Goal: Information Seeking & Learning: Learn about a topic

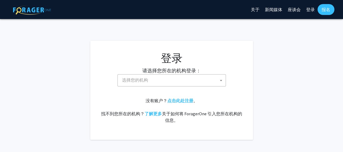
click at [220, 80] on b at bounding box center [221, 80] width 2 height 1
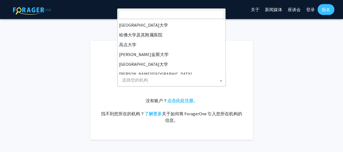
scroll to position [75, 0]
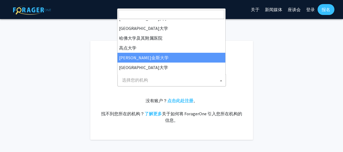
select select "1"
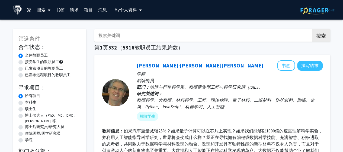
click at [25, 108] on label "硕士生" at bounding box center [30, 109] width 11 height 6
click at [25, 108] on input "硕士生" at bounding box center [27, 108] width 4 height 4
radio input "true"
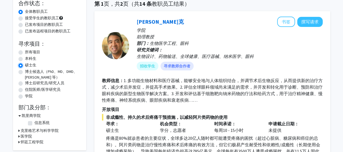
scroll to position [11, 0]
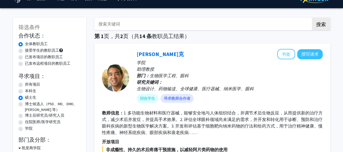
click at [36, 84] on font "所有项目" at bounding box center [32, 84] width 15 height 5
click at [28, 84] on input "所有项目" at bounding box center [27, 83] width 4 height 4
radio input "true"
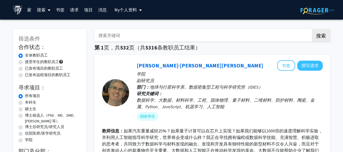
click at [34, 59] on label "接受学生的教职员工" at bounding box center [42, 62] width 34 height 6
click at [28, 59] on input "接受学生的教职员工" at bounding box center [27, 61] width 4 height 4
radio input "true"
click at [136, 35] on input "搜索关键词" at bounding box center [200, 35] width 213 height 12
paste input "Ashley Lynn Kiemen"
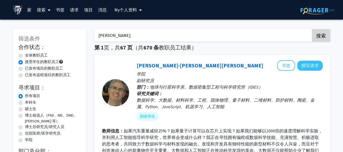
type input "Ashley Lynn Kiemen"
click at [319, 37] on font "搜索" at bounding box center [321, 35] width 10 height 6
radio input "true"
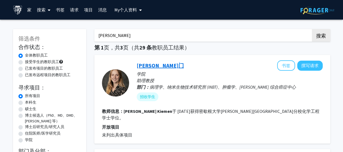
click at [153, 65] on font "阿什利·基门" at bounding box center [160, 65] width 47 height 7
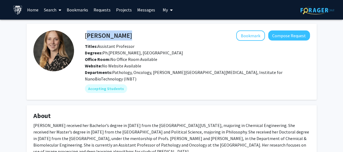
drag, startPoint x: 130, startPoint y: 34, endPoint x: 85, endPoint y: 35, distance: 45.6
click at [85, 35] on div "Ashley Kiemen Bookmark Compose Request" at bounding box center [197, 35] width 233 height 10
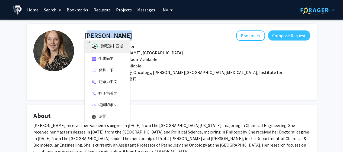
copy h4 "Ashley Kiemen"
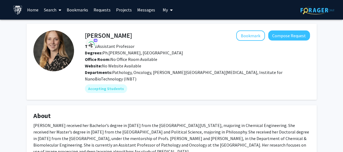
drag, startPoint x: 42, startPoint y: 125, endPoint x: 43, endPoint y: 120, distance: 4.4
click at [42, 125] on p "Ashley Kiemen received her Bachelor’s degree in 2016 from the University of Mic…" at bounding box center [171, 138] width 277 height 33
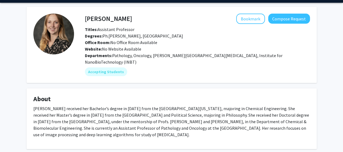
scroll to position [45, 0]
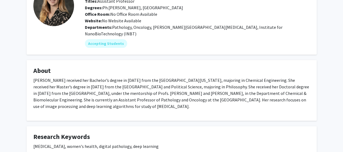
drag, startPoint x: 33, startPoint y: 119, endPoint x: 199, endPoint y: 97, distance: 167.5
click at [199, 97] on p "Ashley Kiemen received her Bachelor’s degree in 2016 from the University of Mic…" at bounding box center [171, 93] width 277 height 33
copy p "Ashley Kiemen received her Bachelor’s degree in 2016 from the University of Mic…"
drag, startPoint x: 34, startPoint y: 63, endPoint x: 52, endPoint y: 64, distance: 18.5
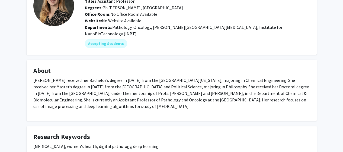
click at [52, 67] on h4 "About" at bounding box center [171, 71] width 277 height 8
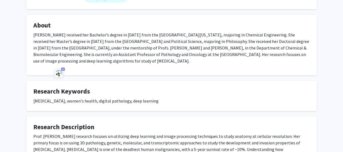
drag, startPoint x: 157, startPoint y: 94, endPoint x: 34, endPoint y: 86, distance: 123.5
click at [34, 86] on fg-card "Research Keywords Pancreatic cancer, women's health, digital pathology, deep le…" at bounding box center [172, 96] width 290 height 30
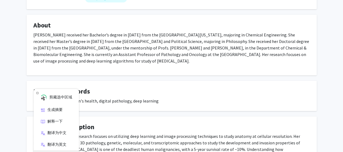
copy fg-card "Research Keywords Pancreatic cancer, women's health, digital pathology, deep le…"
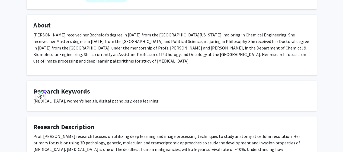
drag, startPoint x: 59, startPoint y: 129, endPoint x: 58, endPoint y: 125, distance: 4.6
click at [59, 133] on p "Prof. Kiemen's research focuses on utilizing deep learning and image processing…" at bounding box center [171, 152] width 277 height 39
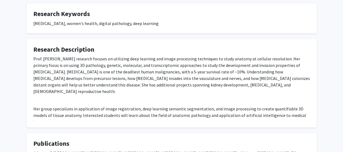
scroll to position [181, 0]
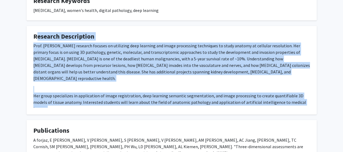
drag, startPoint x: 34, startPoint y: 118, endPoint x: 299, endPoint y: 89, distance: 267.2
click at [299, 89] on fg-card "Research Description Prof. Kiemen's research focuses on utilizing deep learning…" at bounding box center [172, 70] width 290 height 89
copy fg-card "Research Description Prof. Kiemen's research focuses on utilizing deep learning…"
click at [40, 126] on h4 "Publications" at bounding box center [171, 130] width 277 height 8
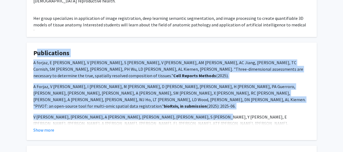
scroll to position [271, 0]
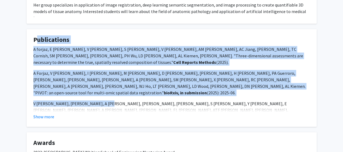
drag, startPoint x: 33, startPoint y: 119, endPoint x: 104, endPoint y: 78, distance: 81.7
click at [104, 78] on fg-card "Publications A forjaz, E Vaz, V Matos-Romero, S Joshi, V Queiroga, AM Braxton, …" at bounding box center [172, 77] width 290 height 97
click at [49, 113] on button "Show more" at bounding box center [43, 116] width 21 height 7
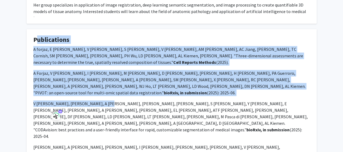
click at [107, 36] on fg-card-title "Publications" at bounding box center [171, 41] width 277 height 10
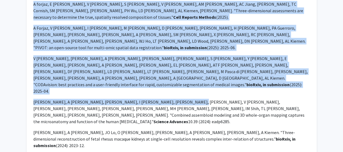
scroll to position [362, 0]
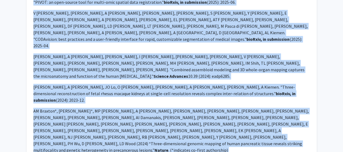
drag, startPoint x: 33, startPoint y: 28, endPoint x: 228, endPoint y: 102, distance: 208.8
click at [228, 102] on fg-card "Publications A forjaz, E Vaz, V Matos-Romero, S Joshi, V Queiroga, AM Braxton, …" at bounding box center [172, 71] width 290 height 265
copy fg-card "Publications A forjaz, E Vaz, V Matos-Romero, S Joshi, V Queiroga, AM Braxton, …"
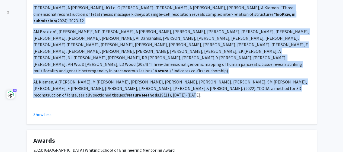
scroll to position [456, 0]
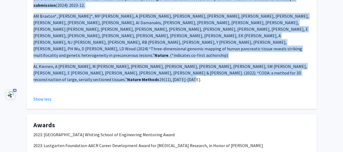
drag, startPoint x: 34, startPoint y: 55, endPoint x: 201, endPoint y: 99, distance: 173.3
click at [201, 114] on fg-card "Awards 2023: Johns Hopkins University Whiting School of Engineering Mentoring A…" at bounding box center [172, 151] width 290 height 74
copy fg-card "Awards 2023: Johns Hopkins University Whiting School of Engineering Mentoring A…"
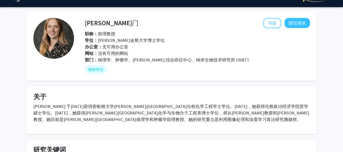
scroll to position [12, 0]
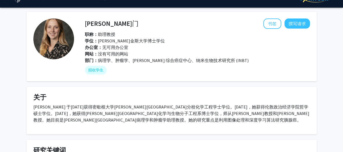
drag, startPoint x: 212, startPoint y: 77, endPoint x: 199, endPoint y: 6, distance: 72.5
click at [190, 15] on fg-card "阿什利·基门 书签 撰写请求 职称： 助理教授 学位： 约翰霍普金斯大学博士学位 办公室： 无可用办公室 网站： 没有可用的网站 部门： 病理学、肿瘤学、Si…" at bounding box center [172, 46] width 290 height 69
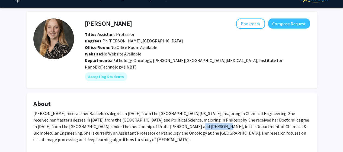
drag, startPoint x: 154, startPoint y: 119, endPoint x: 175, endPoint y: 119, distance: 21.2
click at [175, 119] on p "Ashley Kiemen received her Bachelor’s degree in 2016 from the University of Mic…" at bounding box center [171, 126] width 277 height 33
copy p "Denis Wirtz"
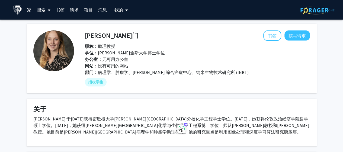
click at [248, 52] on div "学位： 约翰霍普金斯大学博士学位" at bounding box center [196, 52] width 230 height 7
click at [275, 39] on button "书签" at bounding box center [272, 35] width 18 height 10
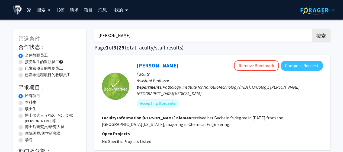
drag, startPoint x: 143, startPoint y: 34, endPoint x: 72, endPoint y: 31, distance: 71.2
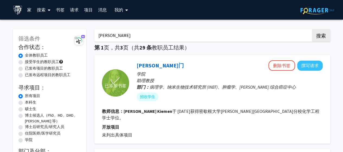
paste input "Denis Wirtz"
type input "Denis Wirtz"
click at [312, 29] on button "搜索" at bounding box center [321, 35] width 18 height 12
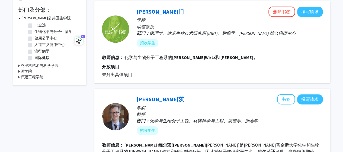
scroll to position [136, 0]
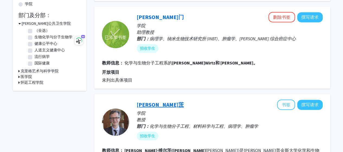
click at [163, 105] on font "丹尼斯·维尔茨" at bounding box center [160, 104] width 47 height 7
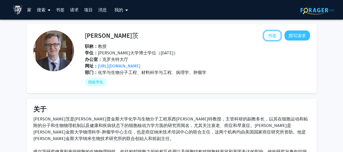
click at [272, 36] on font "书签" at bounding box center [272, 35] width 9 height 5
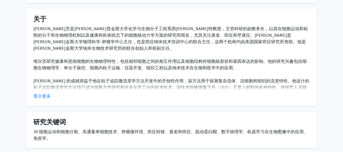
scroll to position [90, 0]
click at [50, 93] on font "显示更多" at bounding box center [41, 95] width 17 height 5
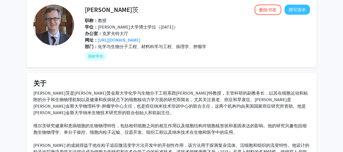
scroll to position [0, 0]
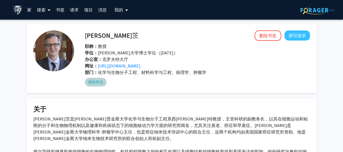
click at [92, 81] on font "招收学生" at bounding box center [95, 82] width 15 height 5
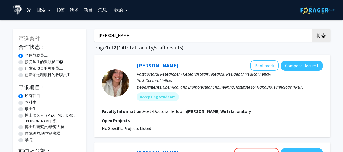
drag, startPoint x: 130, startPoint y: 36, endPoint x: 72, endPoint y: 35, distance: 58.6
paste input "吴培勋"
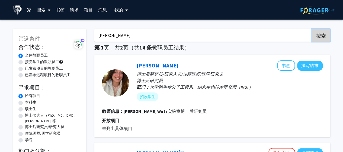
click at [317, 36] on font "搜索" at bounding box center [321, 35] width 10 height 6
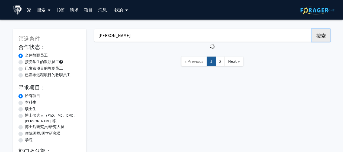
type input "Ashley Lynn Kiemen"
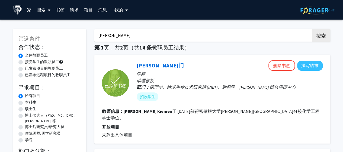
click at [154, 64] on font "阿什利·基门" at bounding box center [160, 65] width 47 height 7
drag, startPoint x: 188, startPoint y: 37, endPoint x: 151, endPoint y: 38, distance: 36.9
paste input "Denis Wirtz"
type input "Denis Wirtz"
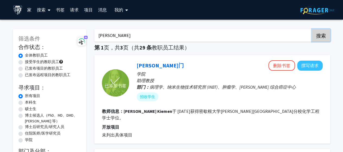
click at [317, 37] on font "搜索" at bounding box center [321, 35] width 10 height 6
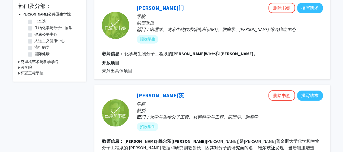
scroll to position [181, 0]
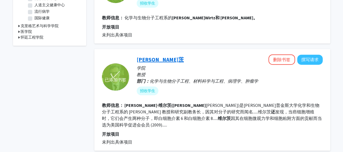
click at [165, 58] on font "丹尼斯·维尔茨" at bounding box center [160, 59] width 47 height 7
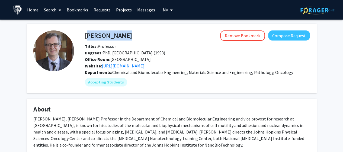
drag, startPoint x: 118, startPoint y: 36, endPoint x: 86, endPoint y: 37, distance: 31.8
click at [86, 37] on div "Denis Wirtz Remove Bookmark Compose Request" at bounding box center [197, 35] width 233 height 10
copy h4 "Denis Wirtz"
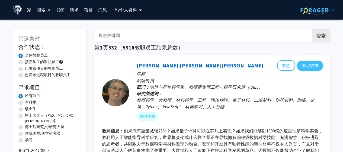
drag, startPoint x: 135, startPoint y: 38, endPoint x: 127, endPoint y: 38, distance: 7.3
click at [127, 38] on input "搜索关键词" at bounding box center [200, 35] width 213 height 12
paste input "Ashley Lynn Kiemen"
click at [312, 29] on button "搜索" at bounding box center [321, 35] width 18 height 12
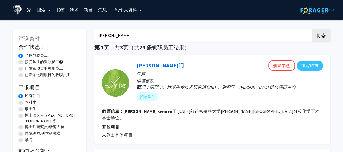
drag, startPoint x: 143, startPoint y: 38, endPoint x: 87, endPoint y: 36, distance: 55.9
paste input "Denis Wirtz"
type input "Denis Wirtz"
click at [312, 29] on button "搜索" at bounding box center [321, 35] width 18 height 12
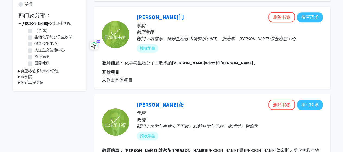
scroll to position [226, 0]
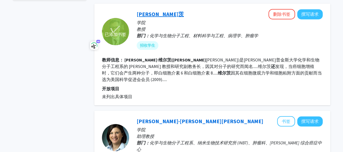
click at [164, 15] on font "丹尼斯·维尔茨" at bounding box center [160, 14] width 47 height 7
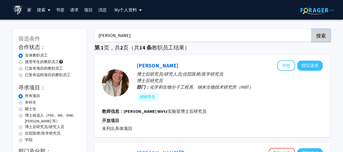
click at [323, 34] on font "搜索" at bounding box center [321, 35] width 10 height 6
click at [321, 37] on font "搜索" at bounding box center [321, 35] width 10 height 6
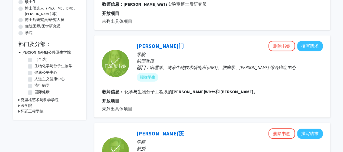
scroll to position [136, 0]
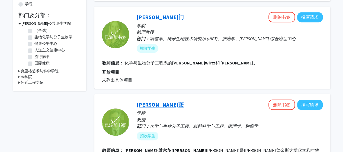
click at [163, 102] on font "丹尼斯·维尔茨" at bounding box center [160, 104] width 47 height 7
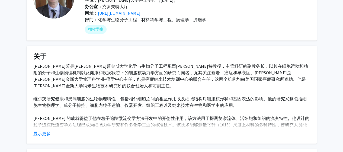
scroll to position [45, 0]
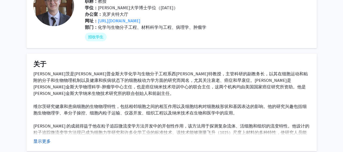
click at [41, 138] on font "显示更多" at bounding box center [41, 140] width 17 height 5
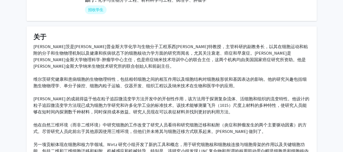
scroll to position [0, 0]
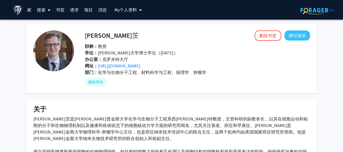
click at [198, 46] on div "职称： 教授" at bounding box center [197, 46] width 233 height 7
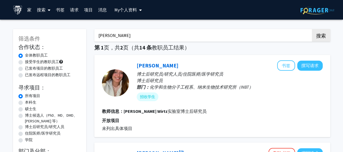
drag, startPoint x: 142, startPoint y: 35, endPoint x: 89, endPoint y: 32, distance: 53.6
paste input "PeiHsun Wu"
type input "PeiHsun Wu"
click at [317, 36] on font "搜索" at bounding box center [321, 35] width 10 height 6
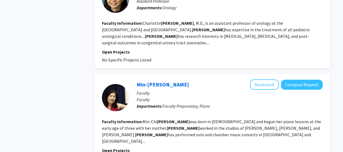
scroll to position [995, 0]
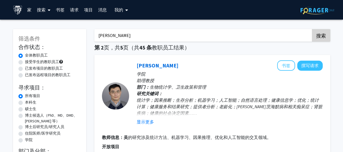
drag, startPoint x: 147, startPoint y: 34, endPoint x: 84, endPoint y: 32, distance: 62.4
click at [48, 10] on icon at bounding box center [49, 10] width 3 height 4
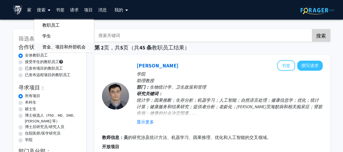
click at [64, 46] on font "资金、项目和外部机会" at bounding box center [63, 46] width 43 height 5
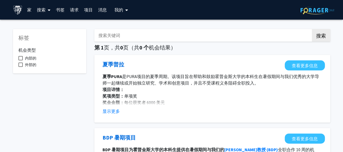
click at [128, 11] on button "我的" at bounding box center [121, 10] width 17 height 20
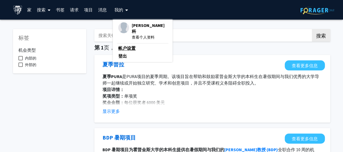
click at [129, 45] on font "帐户设置" at bounding box center [126, 47] width 17 height 5
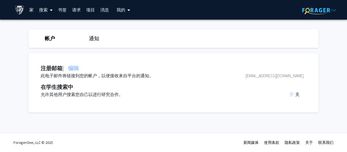
click at [300, 94] on font "关" at bounding box center [297, 93] width 4 height 5
click at [293, 94] on font "开" at bounding box center [292, 93] width 4 height 5
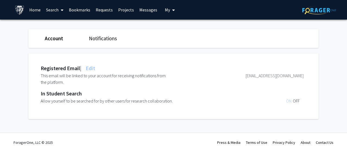
click at [296, 100] on span "OFF" at bounding box center [296, 100] width 7 height 5
click at [288, 101] on span "ON" at bounding box center [289, 100] width 7 height 5
click at [241, 86] on div "Registered Email | Edit This email will be linked to your account for receiving…" at bounding box center [172, 76] width 255 height 25
click at [53, 37] on link "Account" at bounding box center [54, 38] width 18 height 7
click at [53, 11] on link "Search" at bounding box center [54, 9] width 23 height 19
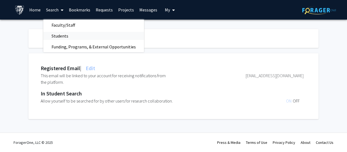
click at [61, 36] on span "Students" at bounding box center [59, 35] width 33 height 11
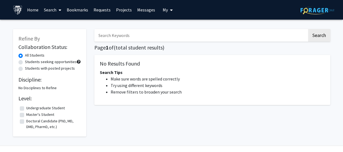
click at [139, 37] on input "Search Keywords" at bounding box center [200, 35] width 213 height 12
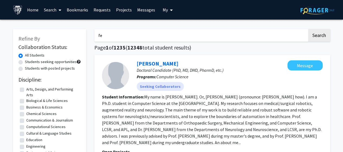
type input "f"
type input "xiaoke fei"
click at [308, 29] on button "Search" at bounding box center [319, 35] width 22 height 12
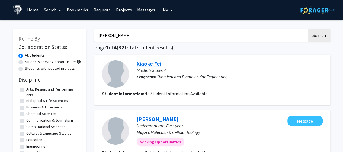
click at [157, 63] on link "Xiaoke Fei" at bounding box center [149, 63] width 25 height 7
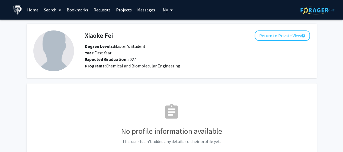
click at [233, 76] on fg-card "Xiaoke Fei Return to Private View help Degree Levels: Master's Student Year: Fi…" at bounding box center [172, 51] width 290 height 54
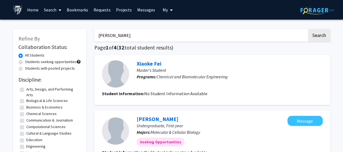
drag, startPoint x: 127, startPoint y: 38, endPoint x: 62, endPoint y: 34, distance: 65.5
click at [308, 29] on button "Search" at bounding box center [319, 35] width 22 height 12
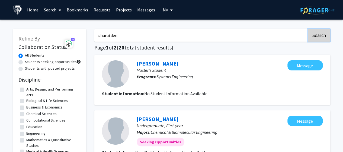
click at [311, 34] on button "Search" at bounding box center [319, 35] width 22 height 12
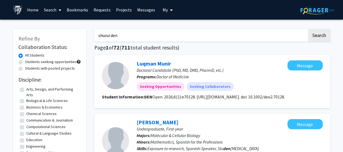
drag, startPoint x: 129, startPoint y: 35, endPoint x: 79, endPoint y: 34, distance: 50.7
type input "xiaoke fei"
click at [308, 29] on button "Search" at bounding box center [319, 35] width 22 height 12
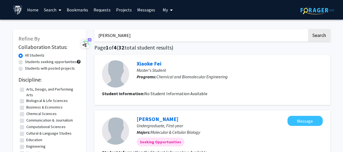
scroll to position [45, 0]
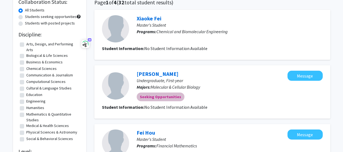
click at [173, 95] on mat-chip "Seeking Opportunities" at bounding box center [161, 96] width 48 height 9
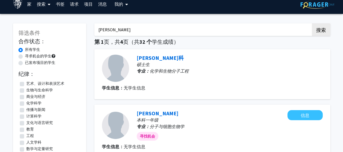
scroll to position [0, 0]
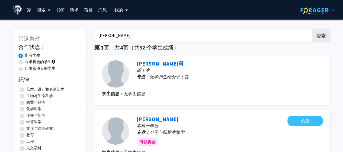
click at [144, 63] on font "[PERSON_NAME]科" at bounding box center [160, 63] width 47 height 7
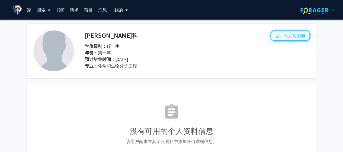
click at [287, 36] on font "返回私人视图" at bounding box center [288, 35] width 26 height 5
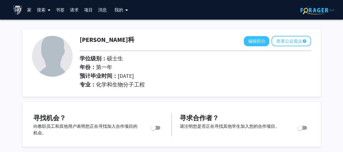
click at [127, 10] on icon "我的个人资料下拉菜单用于访问个人资料和注销" at bounding box center [126, 10] width 3 height 4
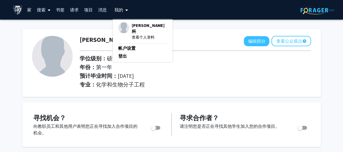
click at [145, 35] on font "查看个人资料" at bounding box center [143, 37] width 23 height 5
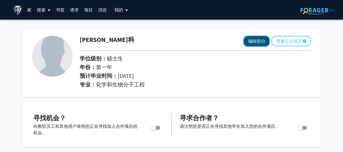
click at [250, 42] on font "编辑部分" at bounding box center [256, 40] width 17 height 5
select select "first_year"
select select "2027"
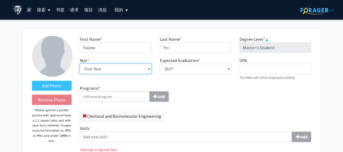
click at [148, 68] on select "--- First Year Second Year" at bounding box center [116, 68] width 72 height 10
click at [99, 96] on input "Programs * Add" at bounding box center [115, 96] width 70 height 10
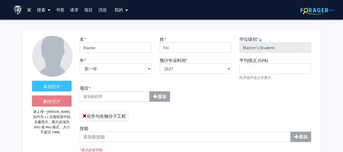
click at [99, 96] on input "项目 * 添加" at bounding box center [115, 96] width 70 height 10
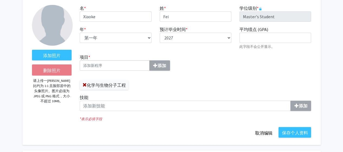
scroll to position [45, 0]
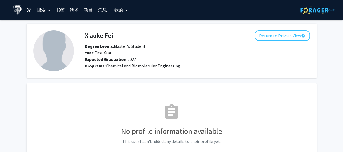
drag, startPoint x: 120, startPoint y: 34, endPoint x: 123, endPoint y: 36, distance: 3.6
click at [113, 35] on div "Xiaoke Fei Return to Private View help" at bounding box center [197, 35] width 233 height 10
click at [124, 36] on div "Xiaoke Fei Return to Private View help" at bounding box center [197, 35] width 233 height 10
drag, startPoint x: 121, startPoint y: 33, endPoint x: 113, endPoint y: 34, distance: 8.1
click at [113, 34] on div "Xiaoke Fei Return to Private View help" at bounding box center [197, 35] width 233 height 10
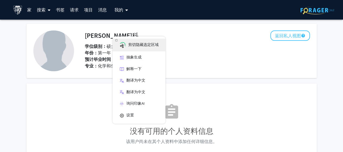
copy h4 "Xiaoke Fei"
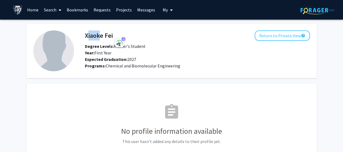
drag, startPoint x: 115, startPoint y: 34, endPoint x: 97, endPoint y: 34, distance: 17.1
click at [97, 34] on div "Xiaoke Fei Return to Private View help" at bounding box center [197, 35] width 233 height 10
click at [93, 34] on h4 "Xiaoke Fei" at bounding box center [99, 35] width 28 height 10
drag, startPoint x: 85, startPoint y: 34, endPoint x: 113, endPoint y: 36, distance: 27.7
click at [113, 36] on h4 "Xiaoke Fei" at bounding box center [99, 35] width 28 height 10
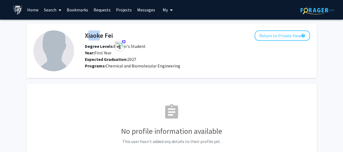
copy h4 "Xiaoke Fei"
click at [0, 44] on div "Xiaoke Fei Return to Private View help Degree Levels: Master's Student Year: Fi…" at bounding box center [171, 103] width 343 height 167
click at [48, 10] on link "Search" at bounding box center [52, 9] width 23 height 19
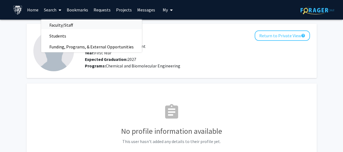
click at [62, 24] on span "Faculty/Staff" at bounding box center [61, 25] width 40 height 11
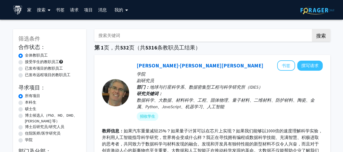
click at [243, 70] on div "大卫·埃尔伯特 书签 撰写请求" at bounding box center [230, 65] width 186 height 10
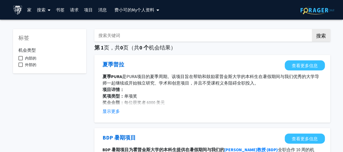
click at [22, 58] on span at bounding box center [20, 58] width 4 height 4
click at [21, 60] on input "内部的" at bounding box center [20, 60] width 0 height 0
checkbox input "true"
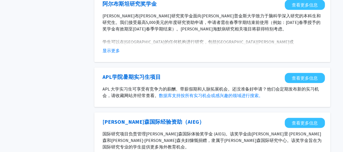
scroll to position [316, 0]
